Goal: Task Accomplishment & Management: Manage account settings

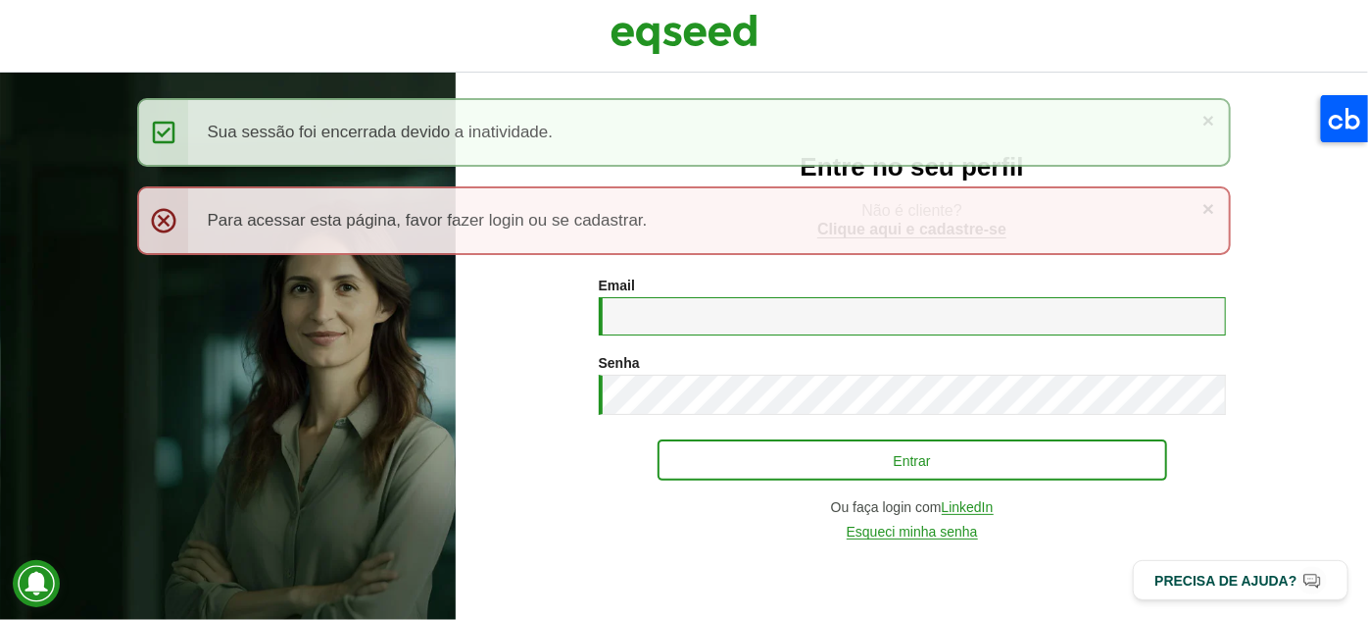
type input "**********"
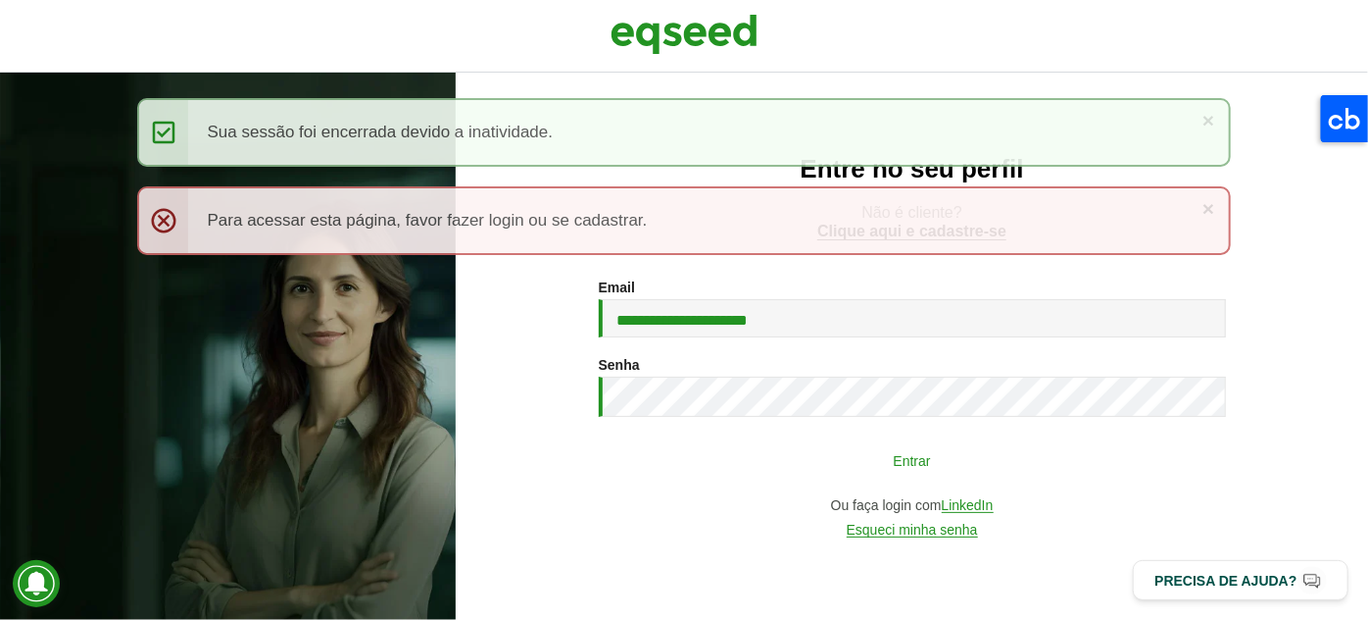
click at [816, 449] on button "Entrar" at bounding box center [913, 459] width 510 height 37
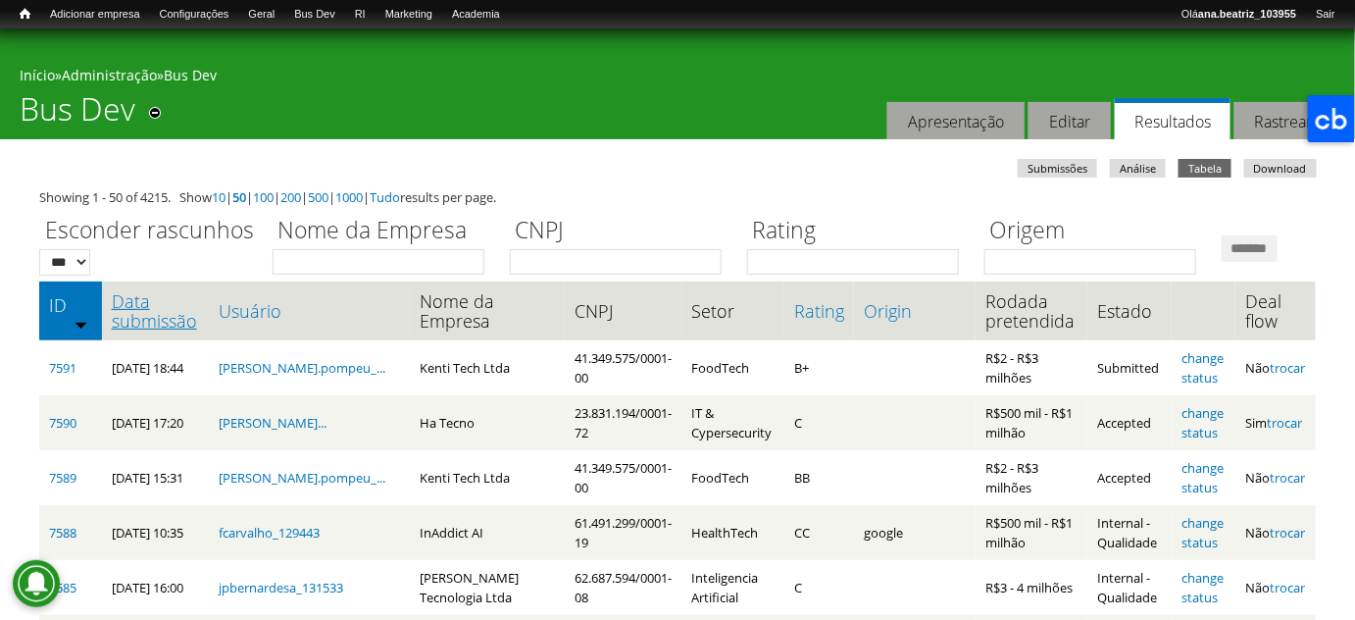
click at [174, 330] on link "Data submissão" at bounding box center [155, 310] width 87 height 39
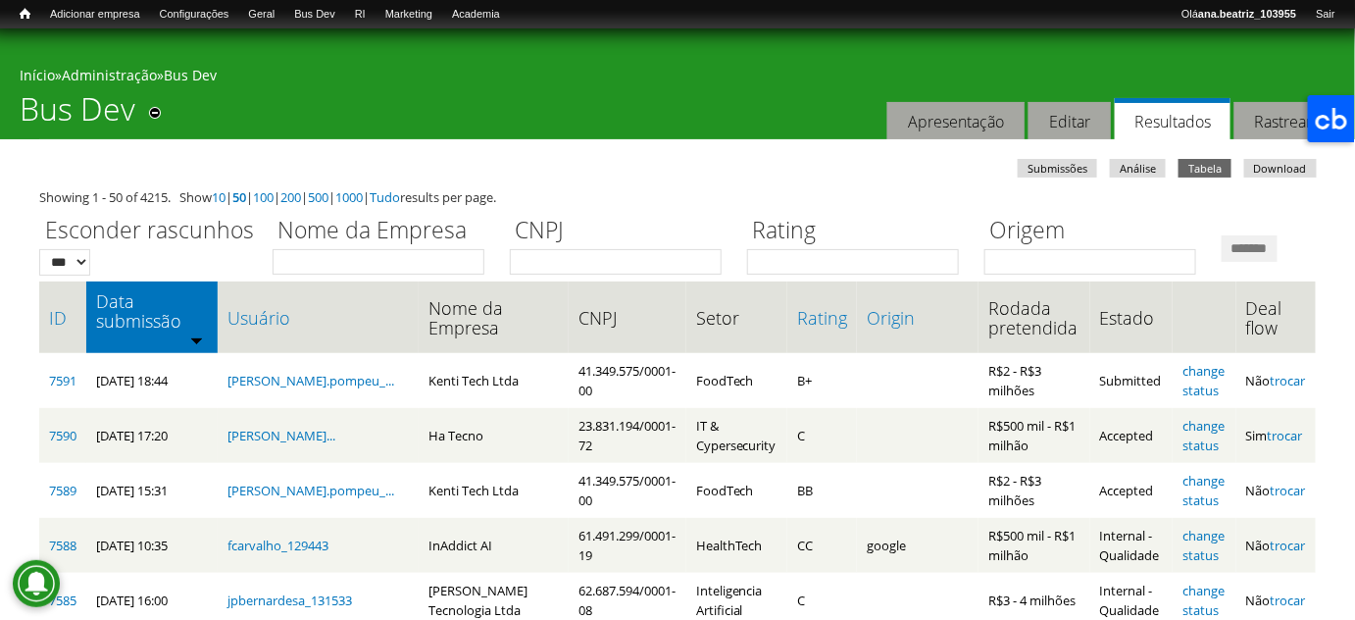
click at [562, 124] on div "Você está aqui Início » Administração » Bus Dev Bus Dev Remover dos atalhos Aba…" at bounding box center [677, 83] width 1355 height 111
